Goal: Transaction & Acquisition: Download file/media

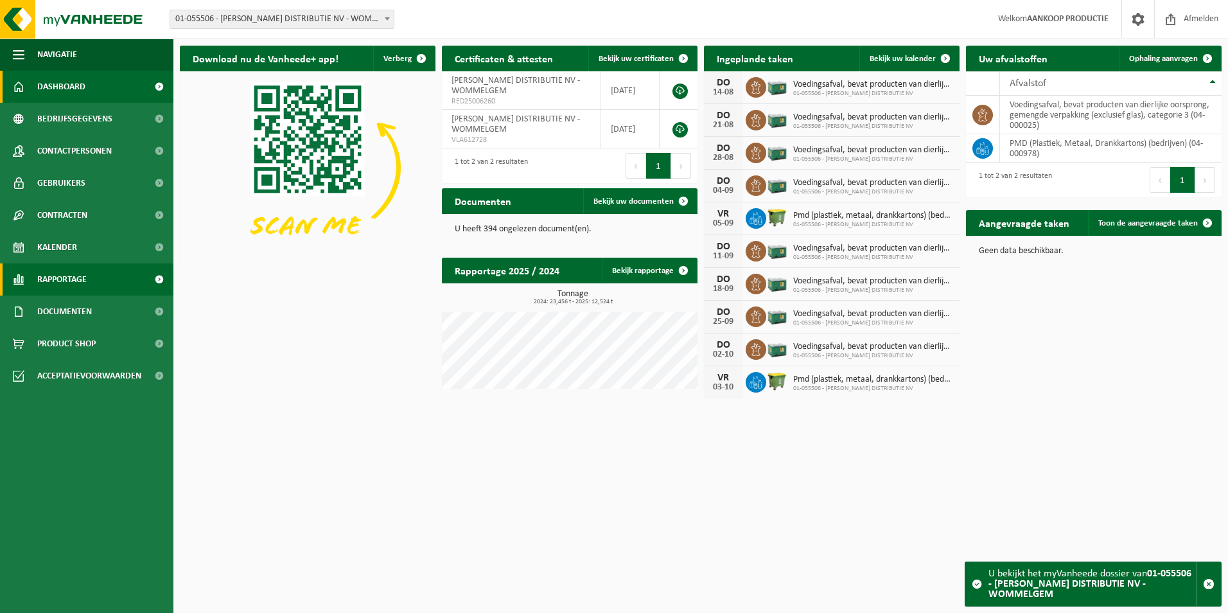
click at [154, 283] on span at bounding box center [158, 279] width 29 height 32
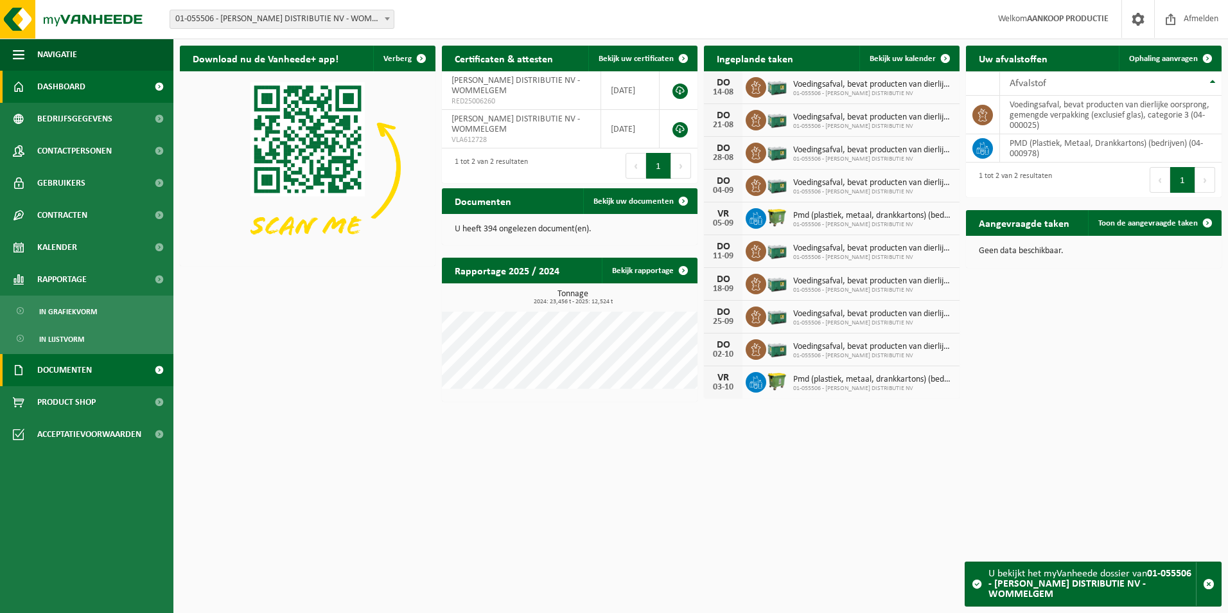
click at [116, 369] on link "Documenten" at bounding box center [86, 370] width 173 height 32
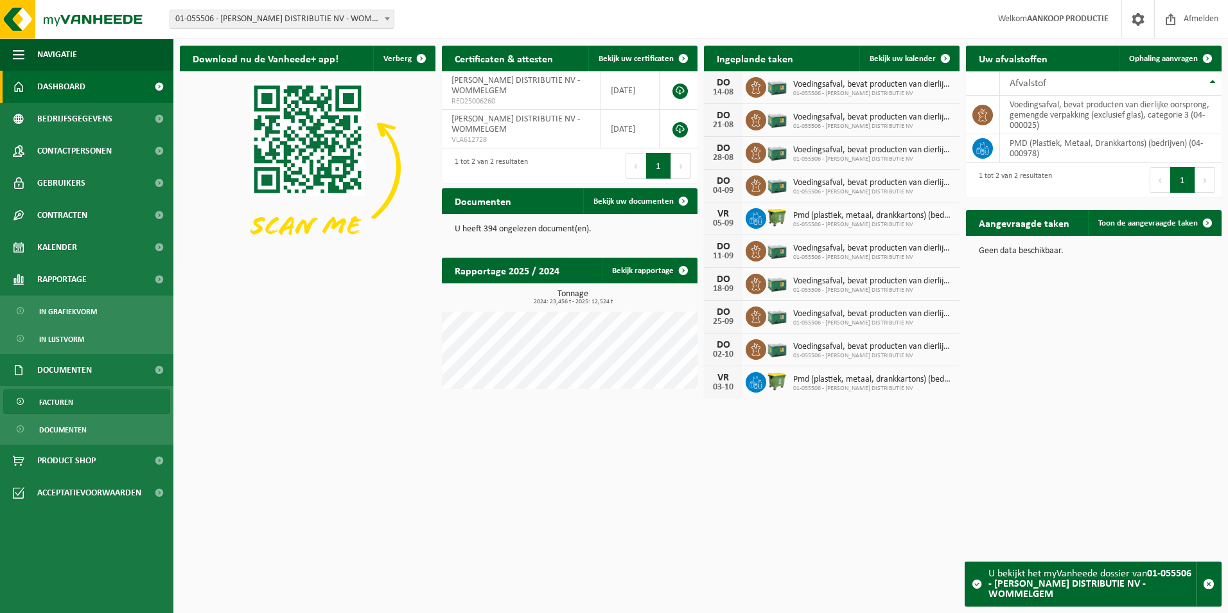
click at [77, 392] on link "Facturen" at bounding box center [86, 401] width 167 height 24
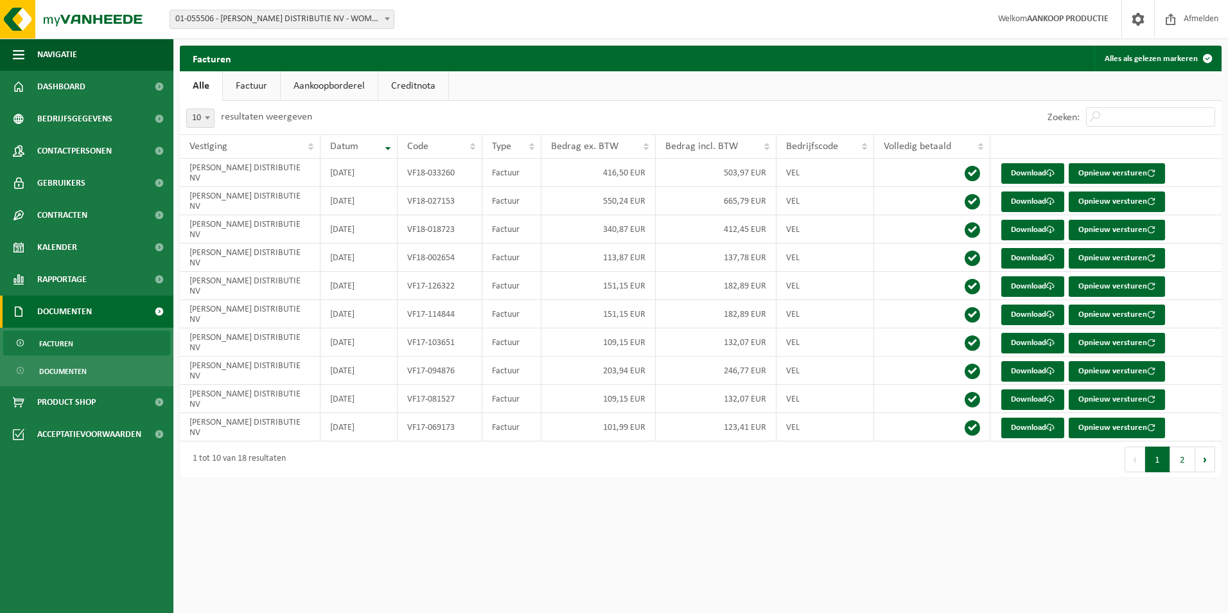
click at [282, 16] on span "01-055506 - [PERSON_NAME] DISTRIBUTIE NV - WOMMELGEM" at bounding box center [281, 19] width 223 height 18
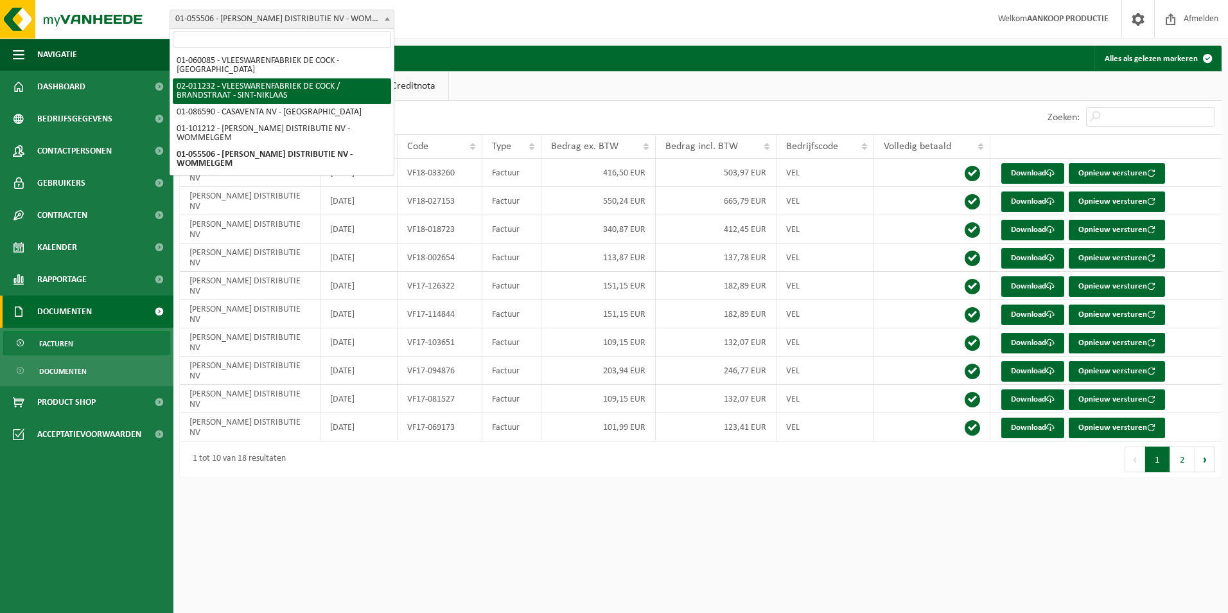
select select "2131"
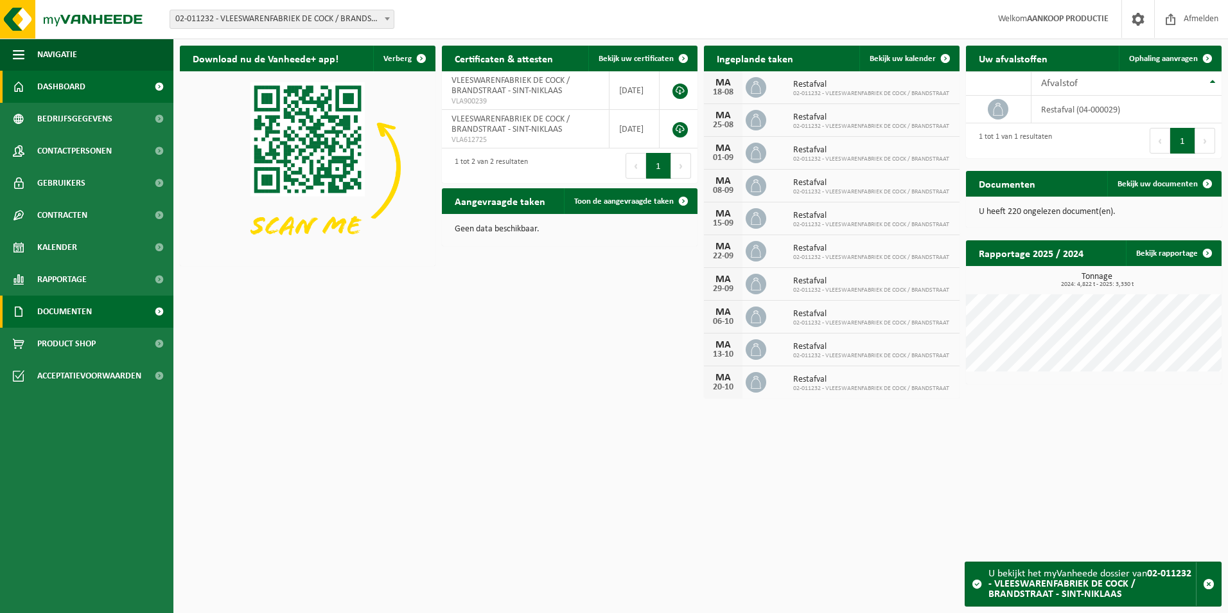
click at [67, 304] on span "Documenten" at bounding box center [64, 311] width 55 height 32
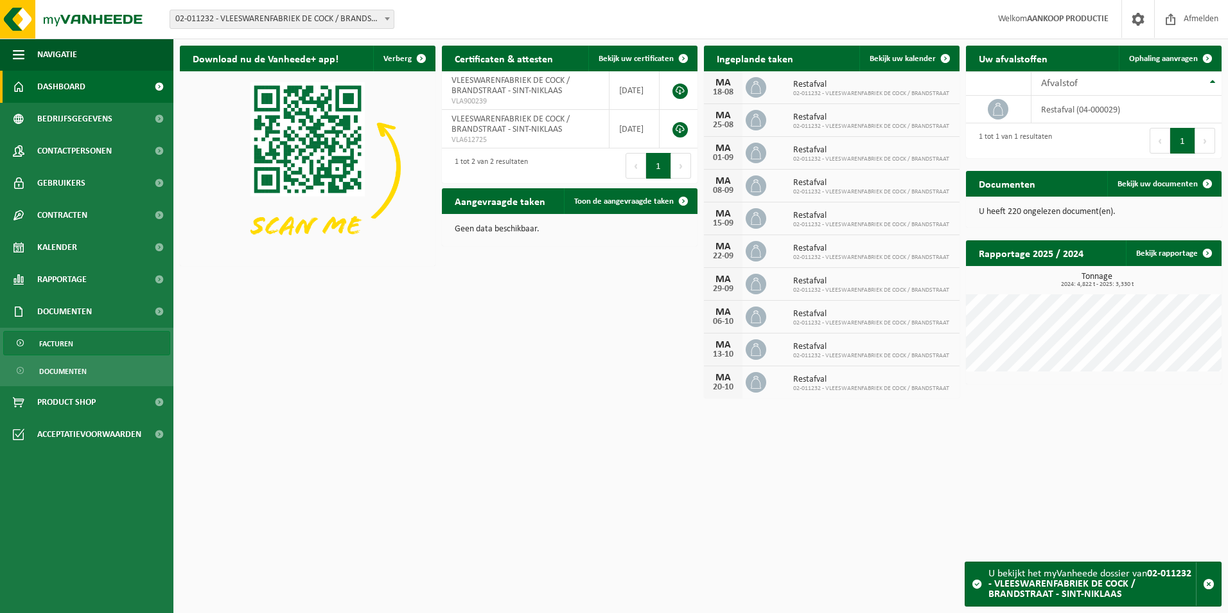
click at [56, 343] on span "Facturen" at bounding box center [56, 343] width 34 height 24
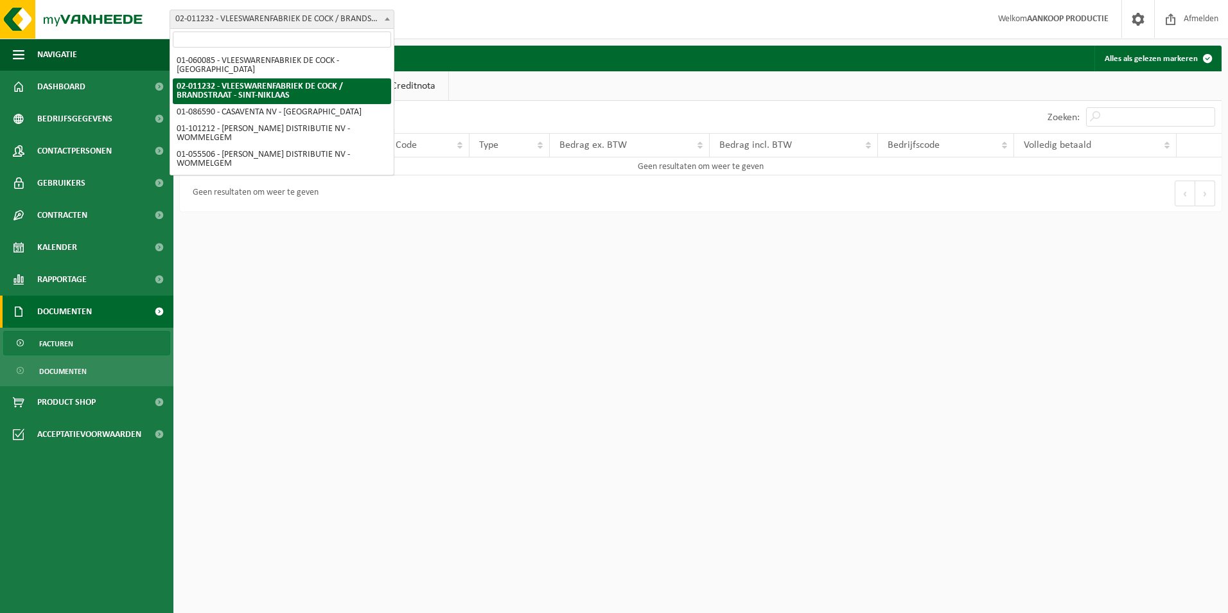
click at [322, 21] on span "02-011232 - VLEESWARENFABRIEK DE COCK / BRANDSTRAAT - SINT-NIKLAAS" at bounding box center [281, 19] width 223 height 18
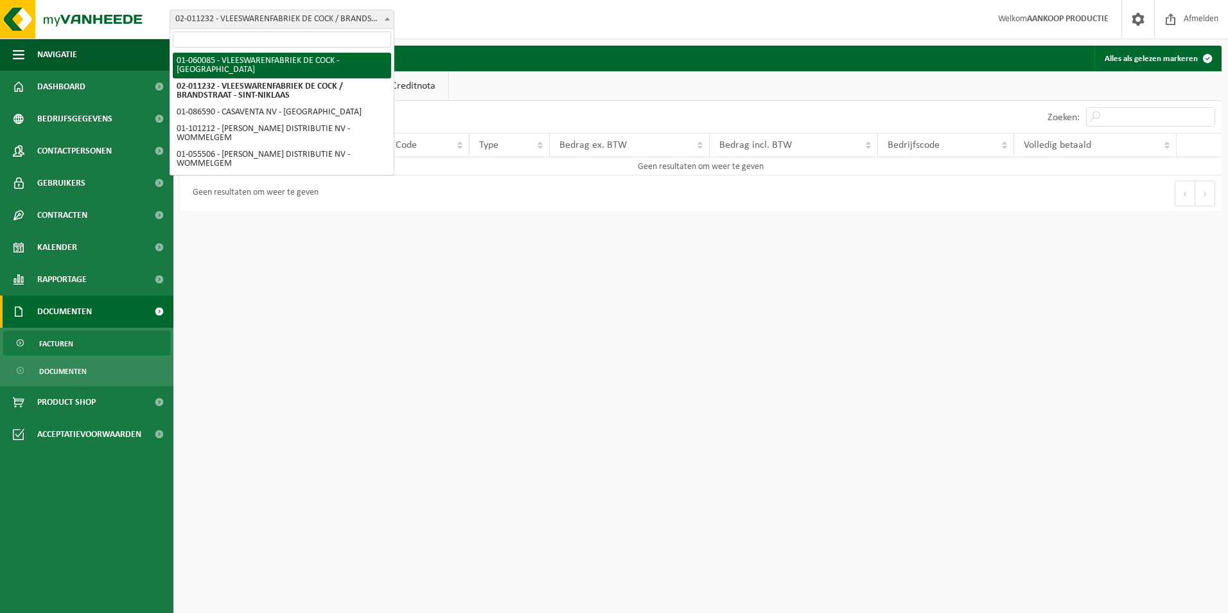
select select "396"
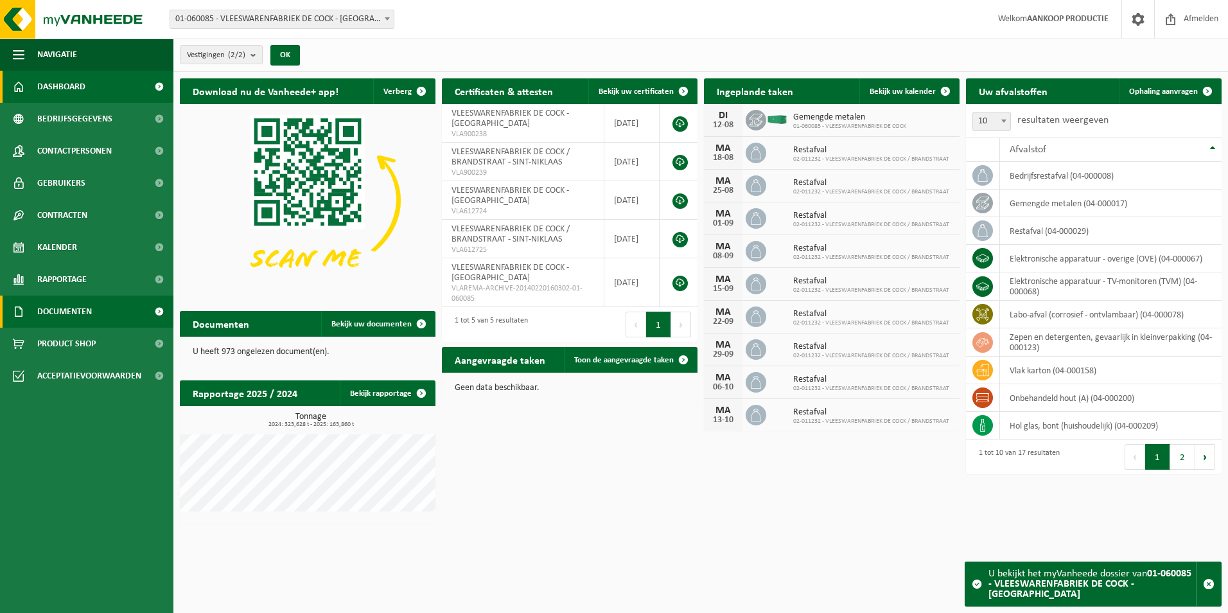
click at [58, 312] on span "Documenten" at bounding box center [64, 311] width 55 height 32
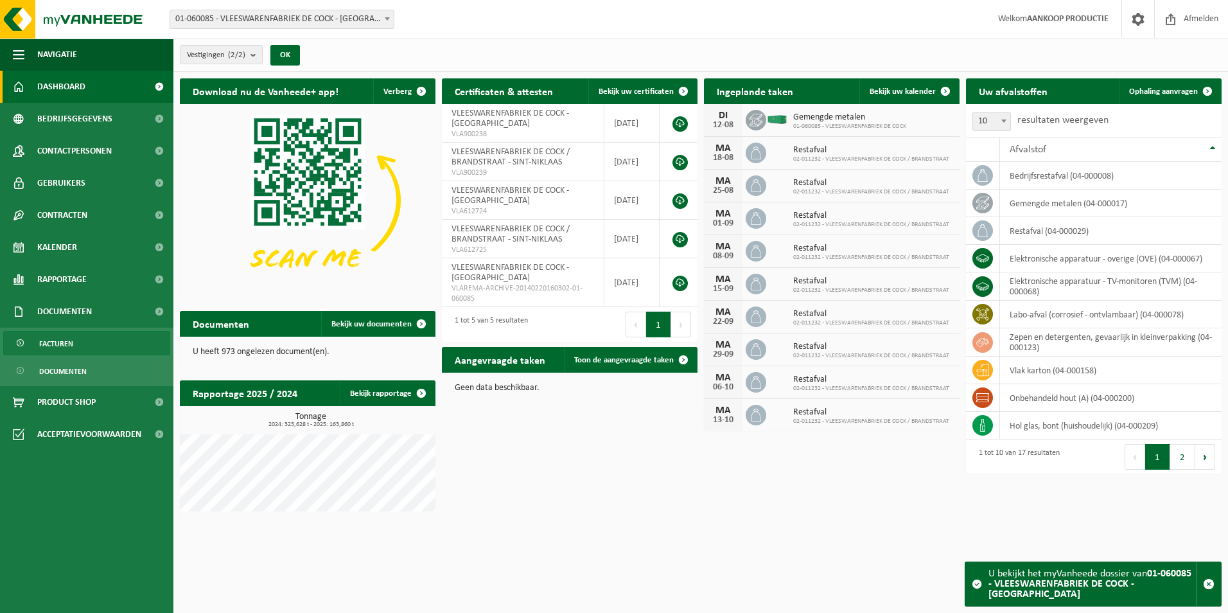
click at [71, 342] on span "Facturen" at bounding box center [56, 343] width 34 height 24
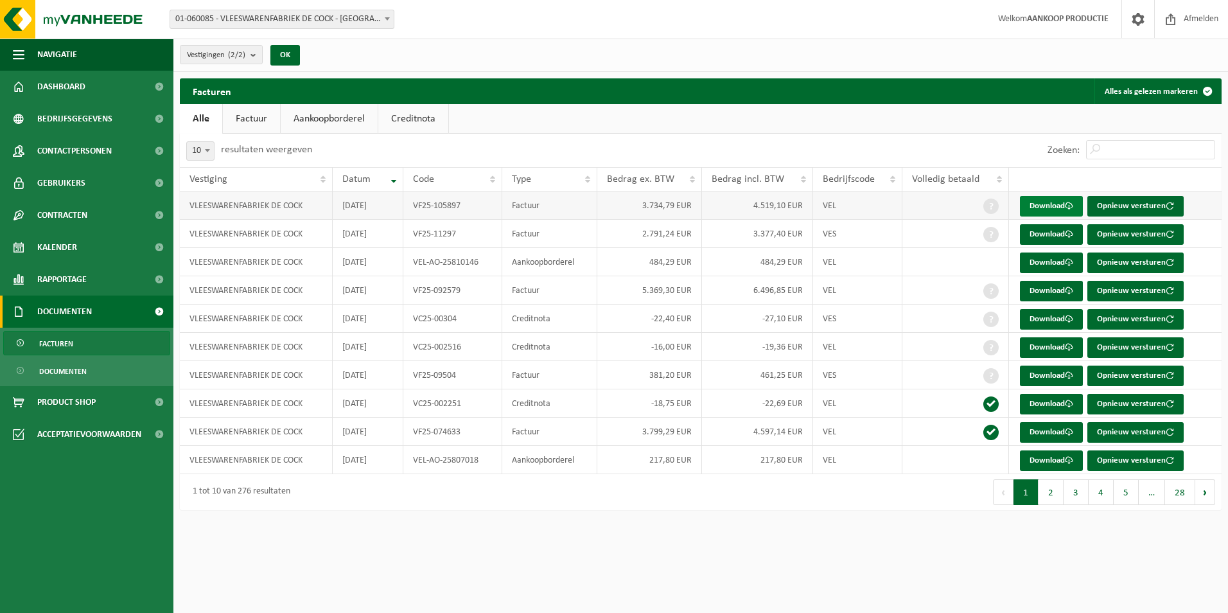
click at [1042, 202] on link "Download" at bounding box center [1051, 206] width 63 height 21
click at [1057, 234] on link "Download" at bounding box center [1051, 234] width 63 height 21
click at [205, 152] on span at bounding box center [207, 150] width 13 height 17
select select "50"
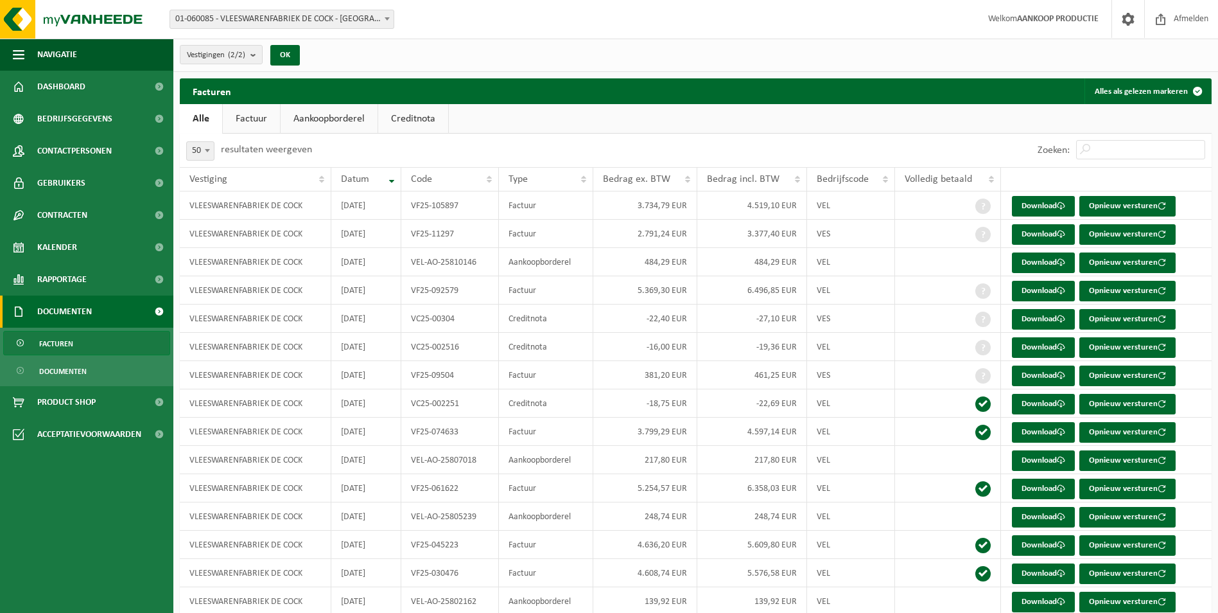
click at [248, 114] on link "Factuur" at bounding box center [251, 119] width 57 height 30
